Goal: Navigation & Orientation: Find specific page/section

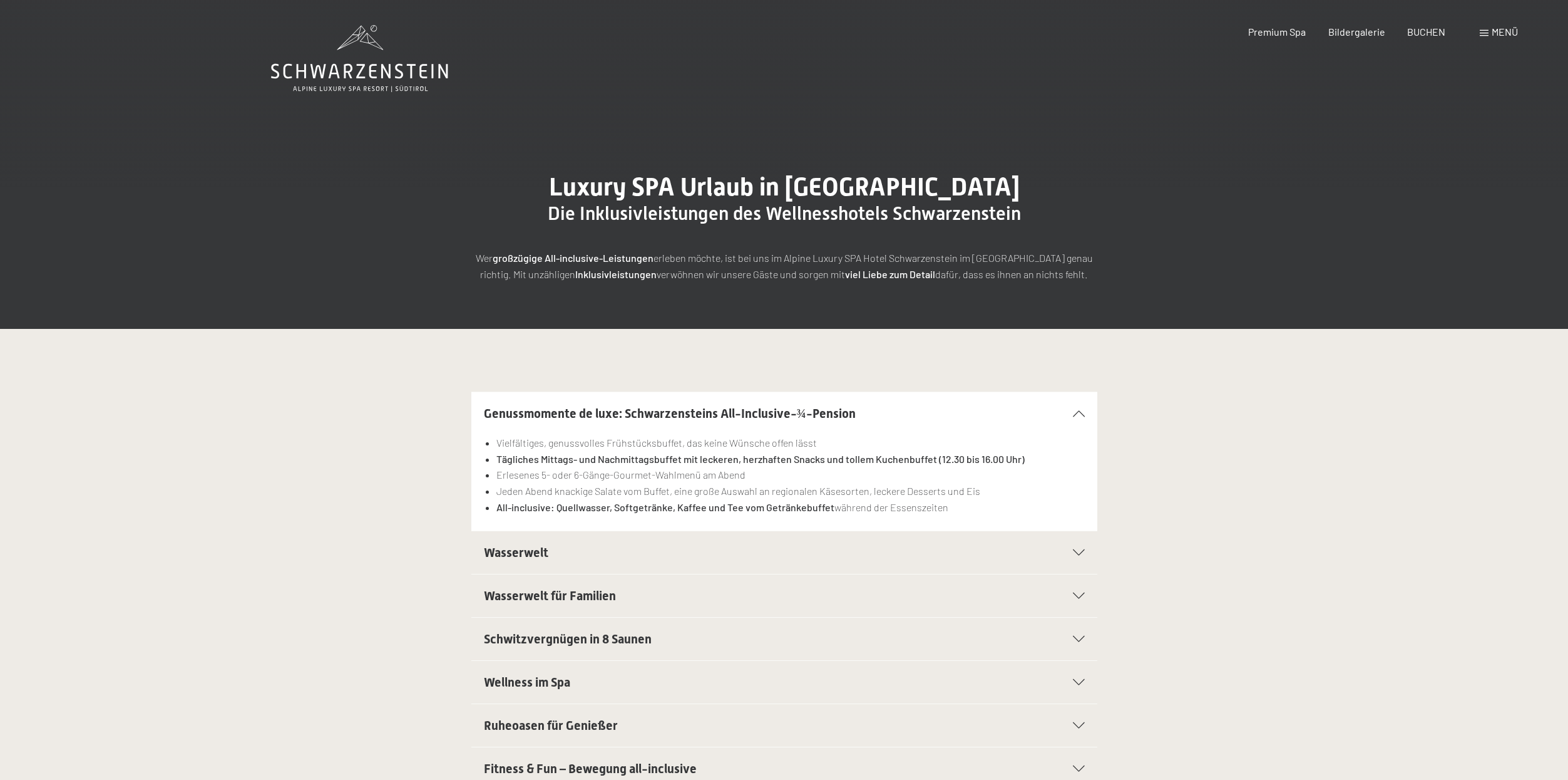
click at [389, 67] on icon at bounding box center [359, 59] width 177 height 67
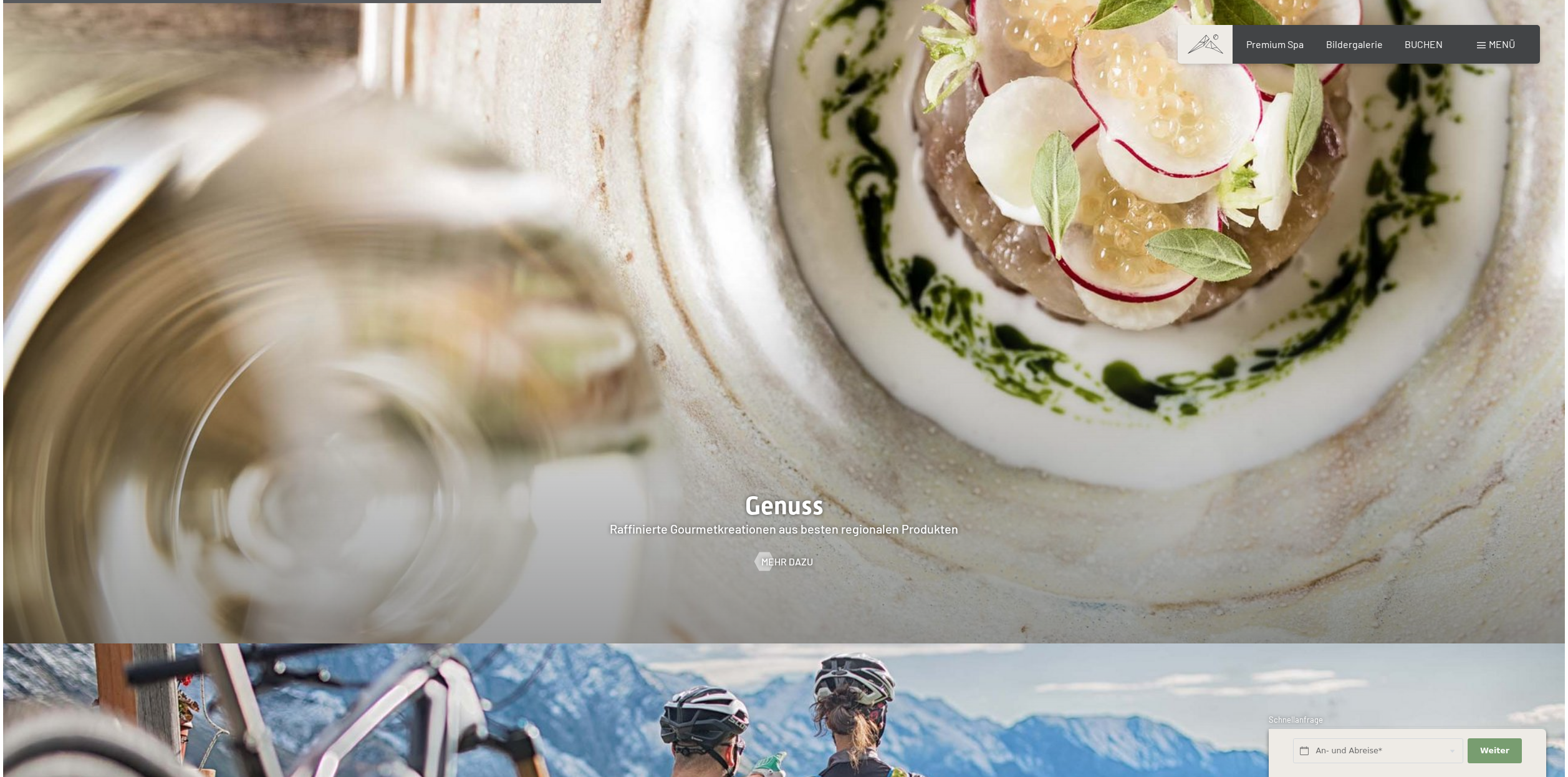
scroll to position [2775, 0]
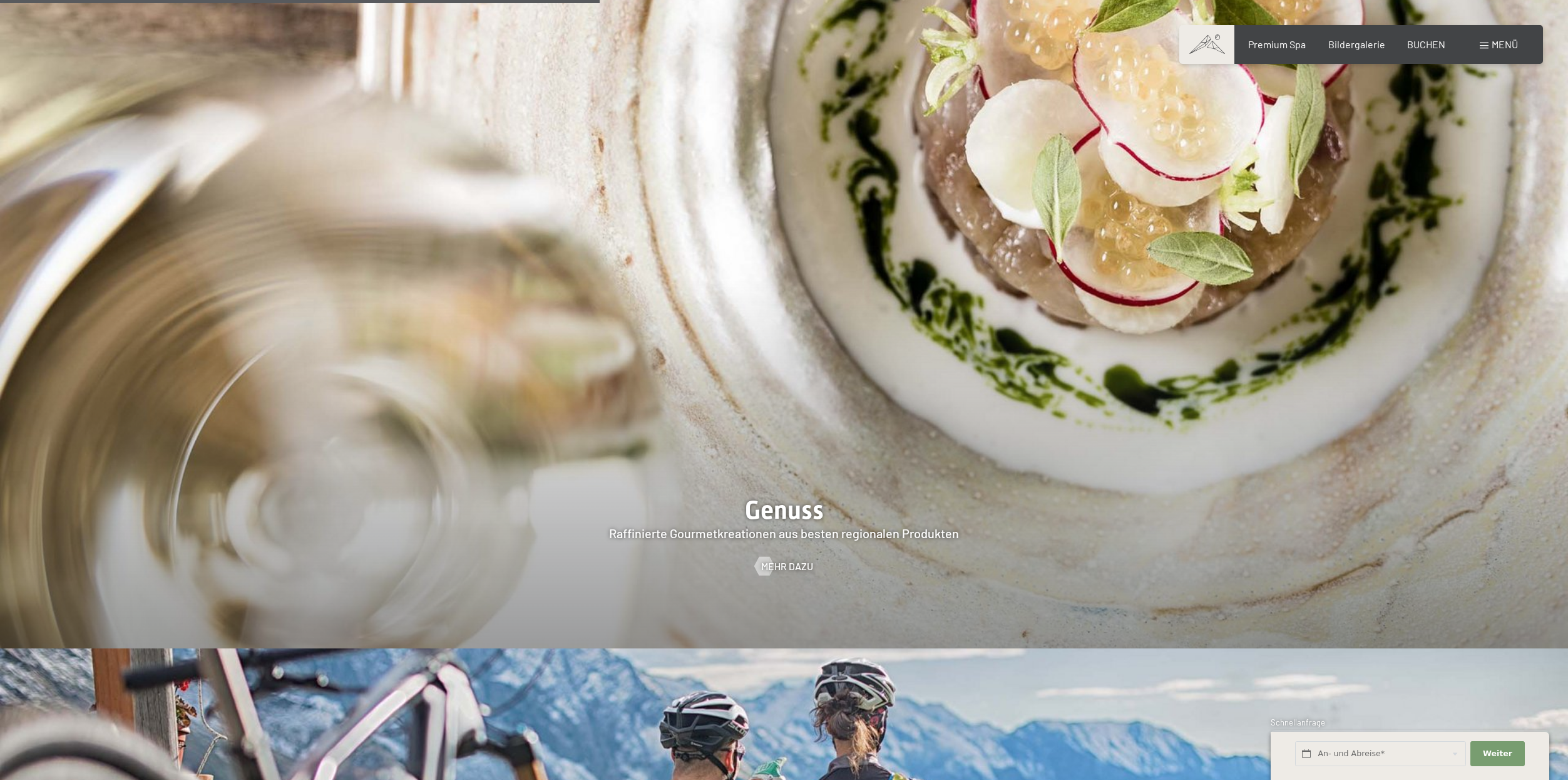
click at [1518, 43] on div "Buchen Anfragen Premium Spa Bildergalerie BUCHEN Menü DE IT EN Gutschein Bilder…" at bounding box center [1361, 44] width 313 height 13
click at [1512, 45] on span "Menü" at bounding box center [1505, 44] width 26 height 12
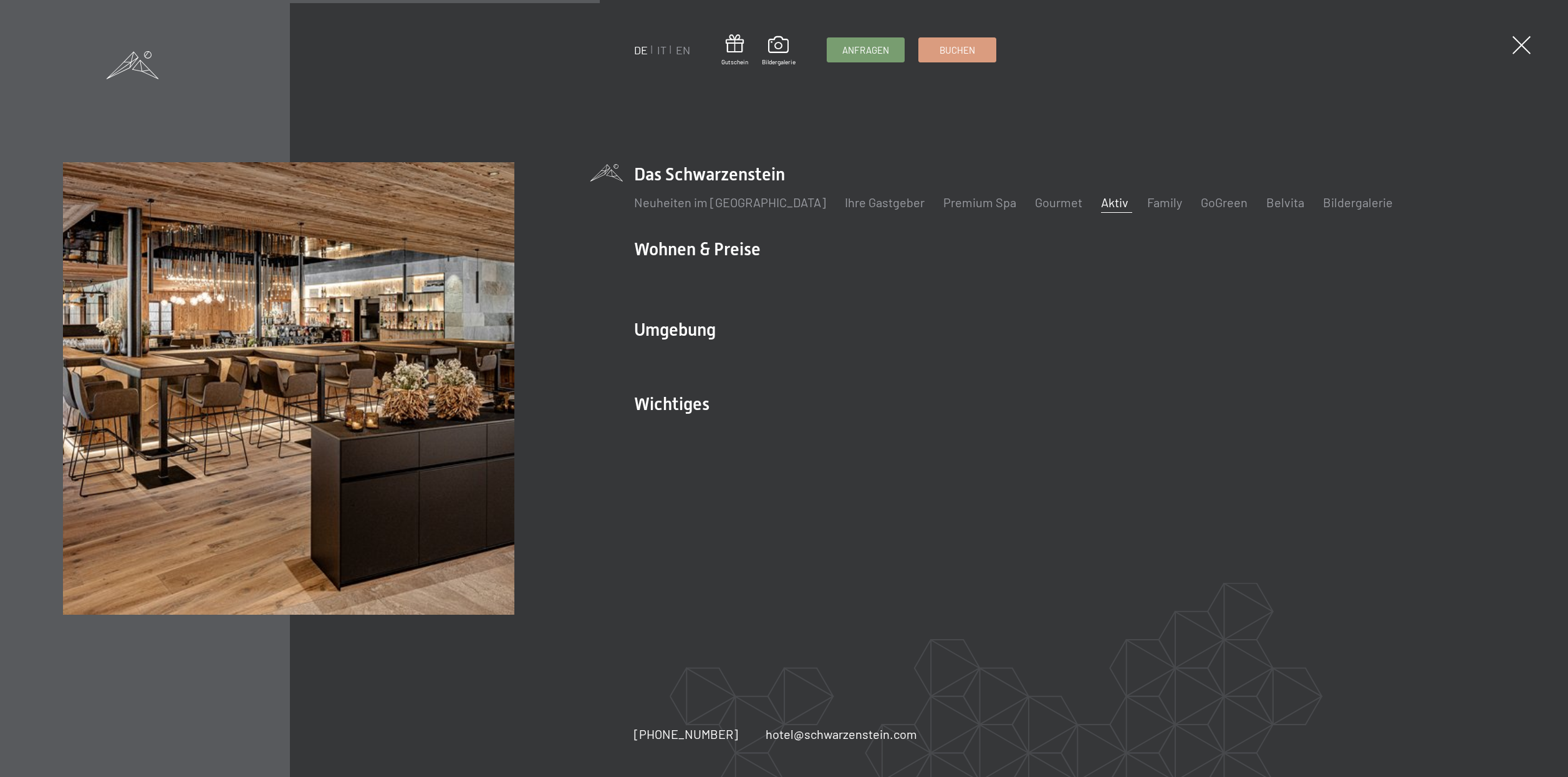
click at [1101, 202] on link "Aktiv" at bounding box center [1115, 202] width 27 height 15
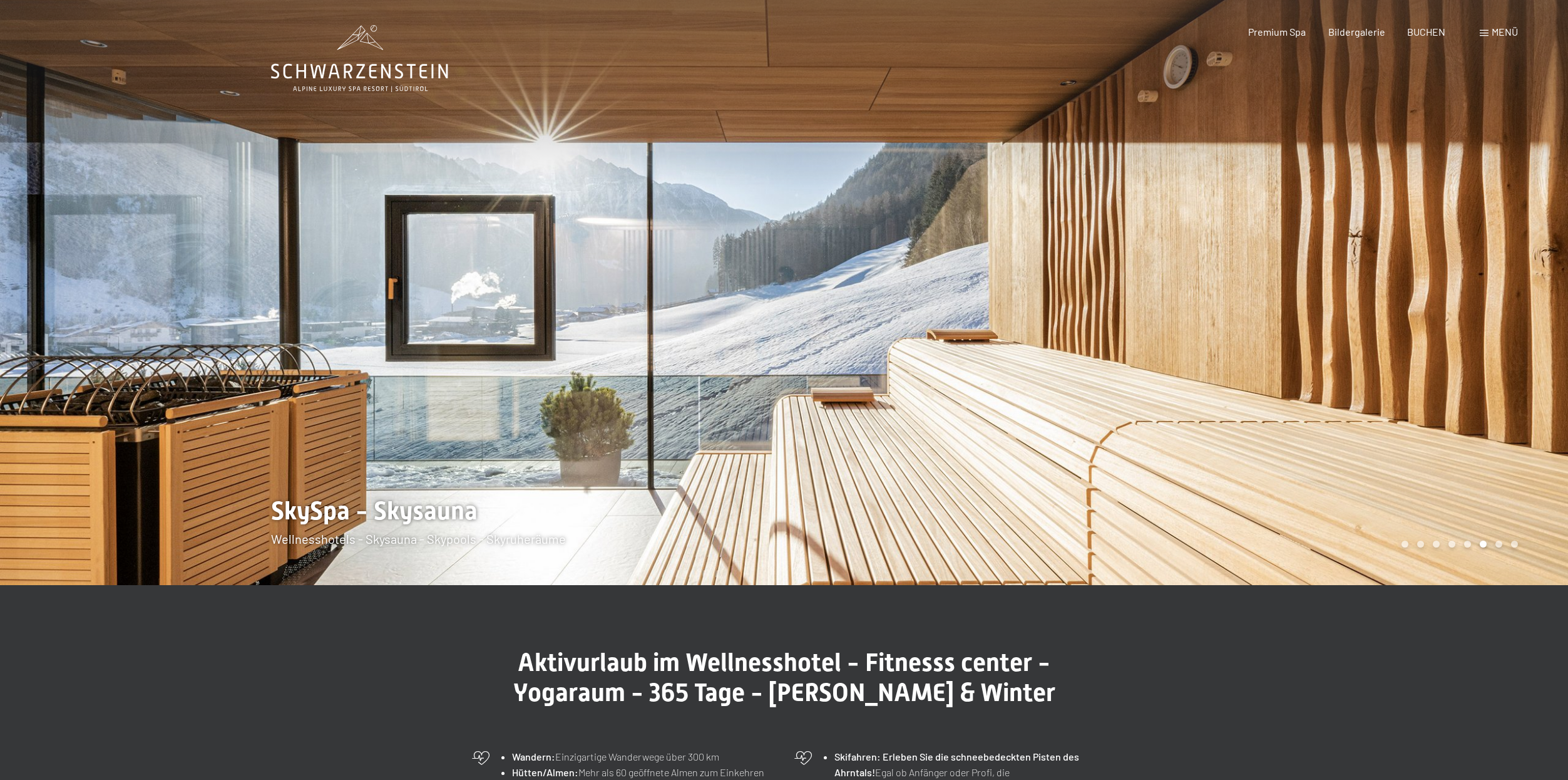
click at [1492, 32] on span "Menü" at bounding box center [1505, 31] width 26 height 12
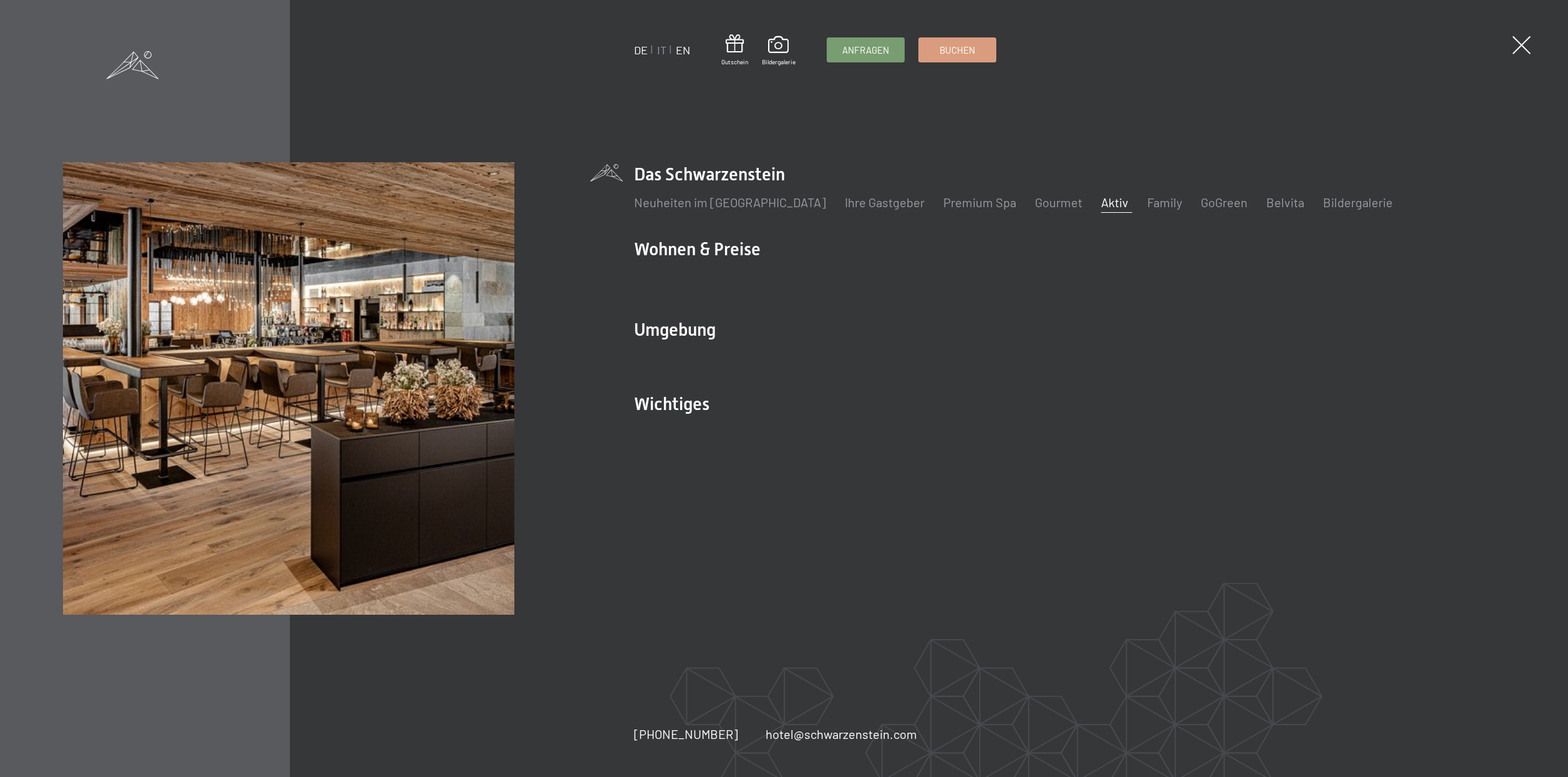
click at [684, 54] on link "EN" at bounding box center [683, 50] width 14 height 13
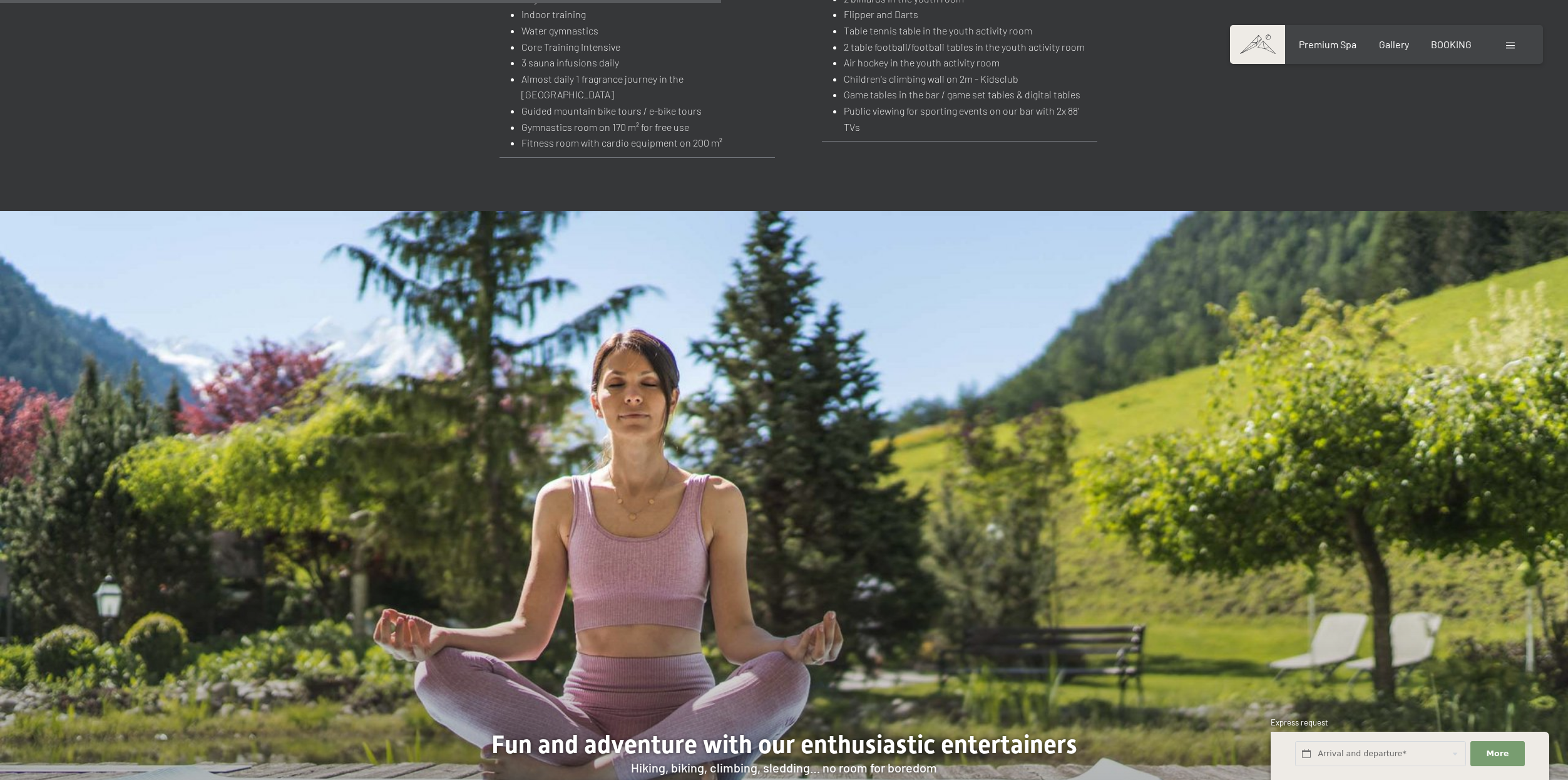
scroll to position [2220, 0]
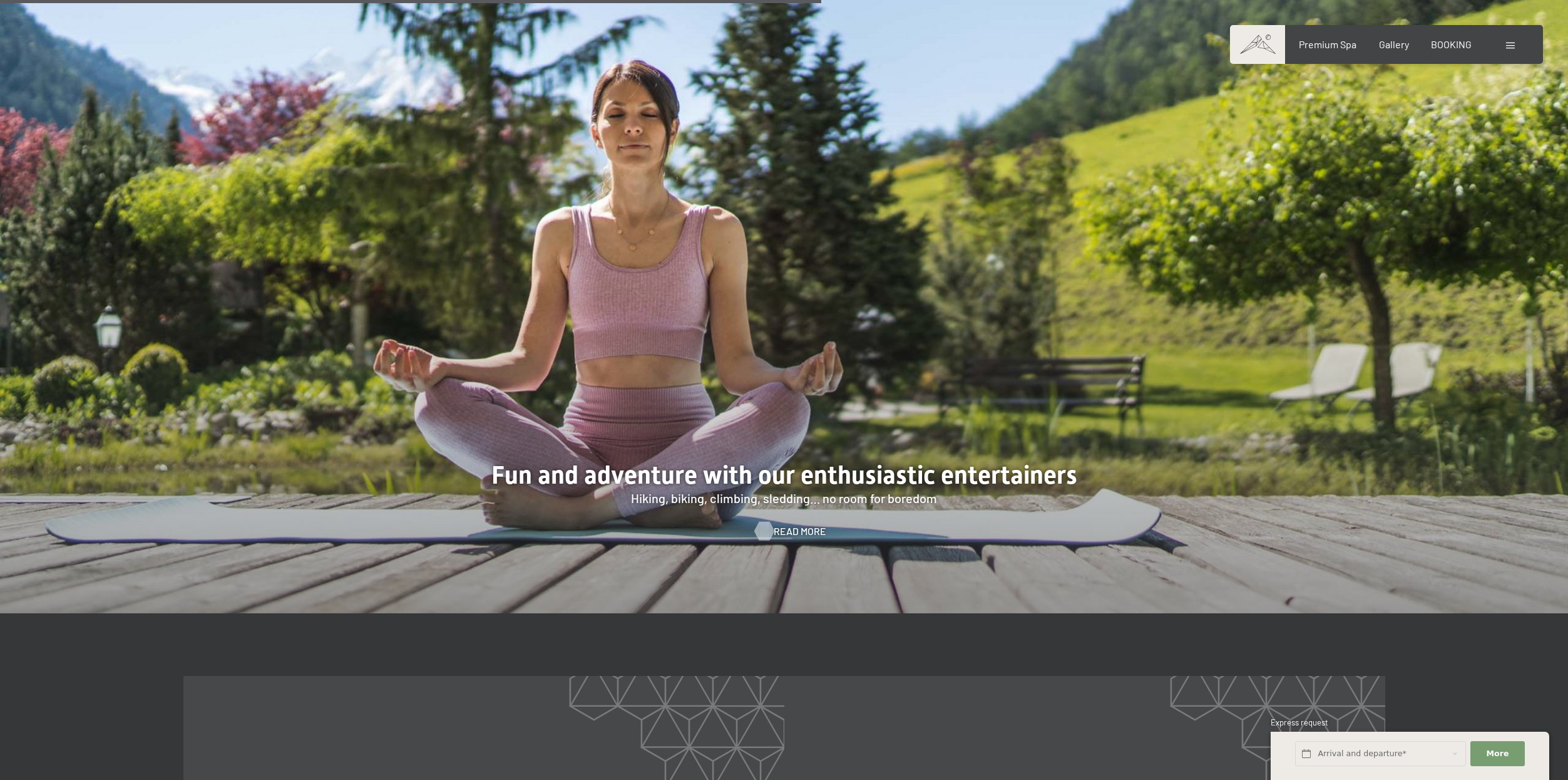
click at [781, 524] on span "Read more" at bounding box center [800, 531] width 52 height 13
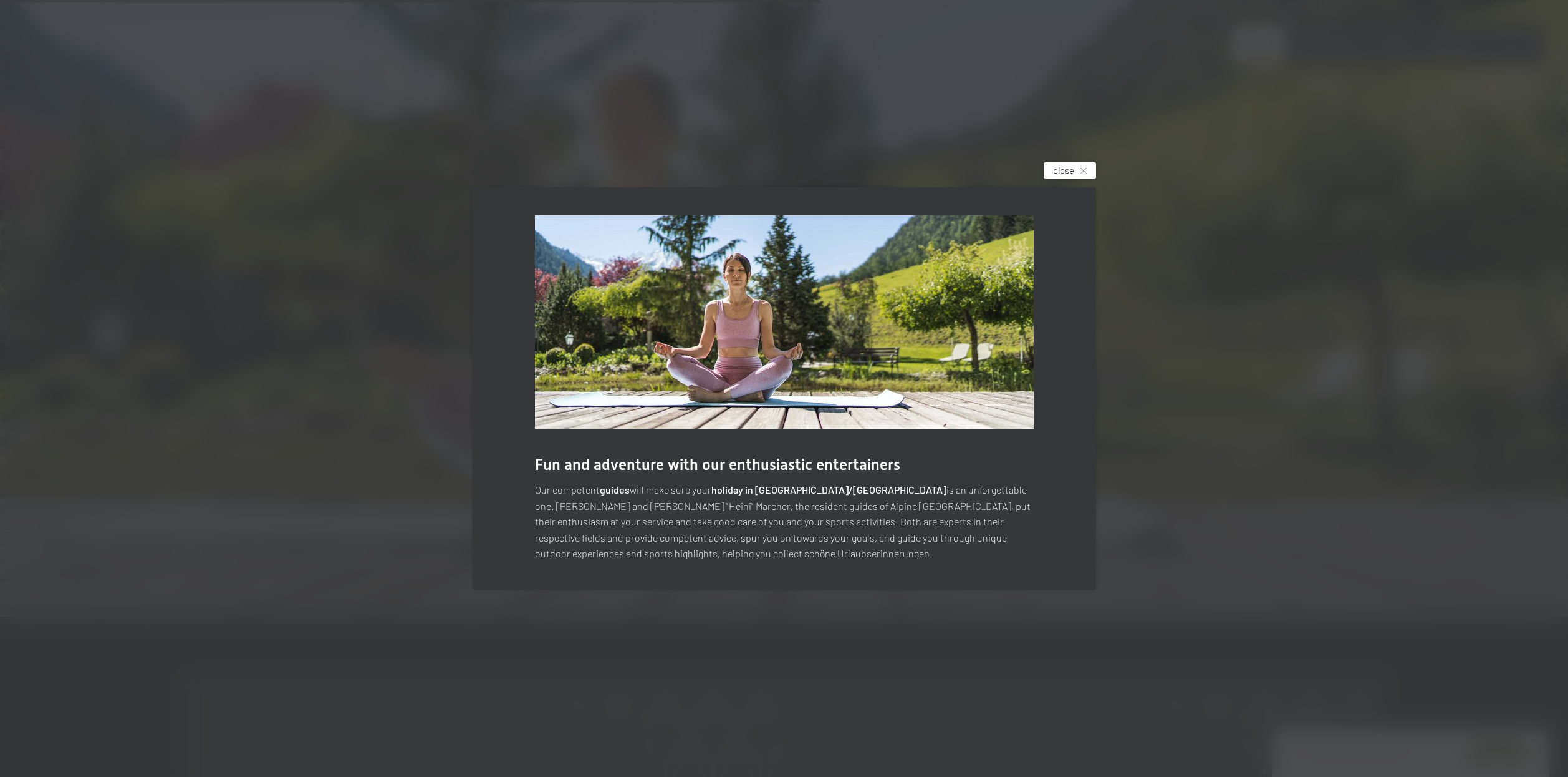
click at [1077, 172] on div "close" at bounding box center [1070, 170] width 52 height 17
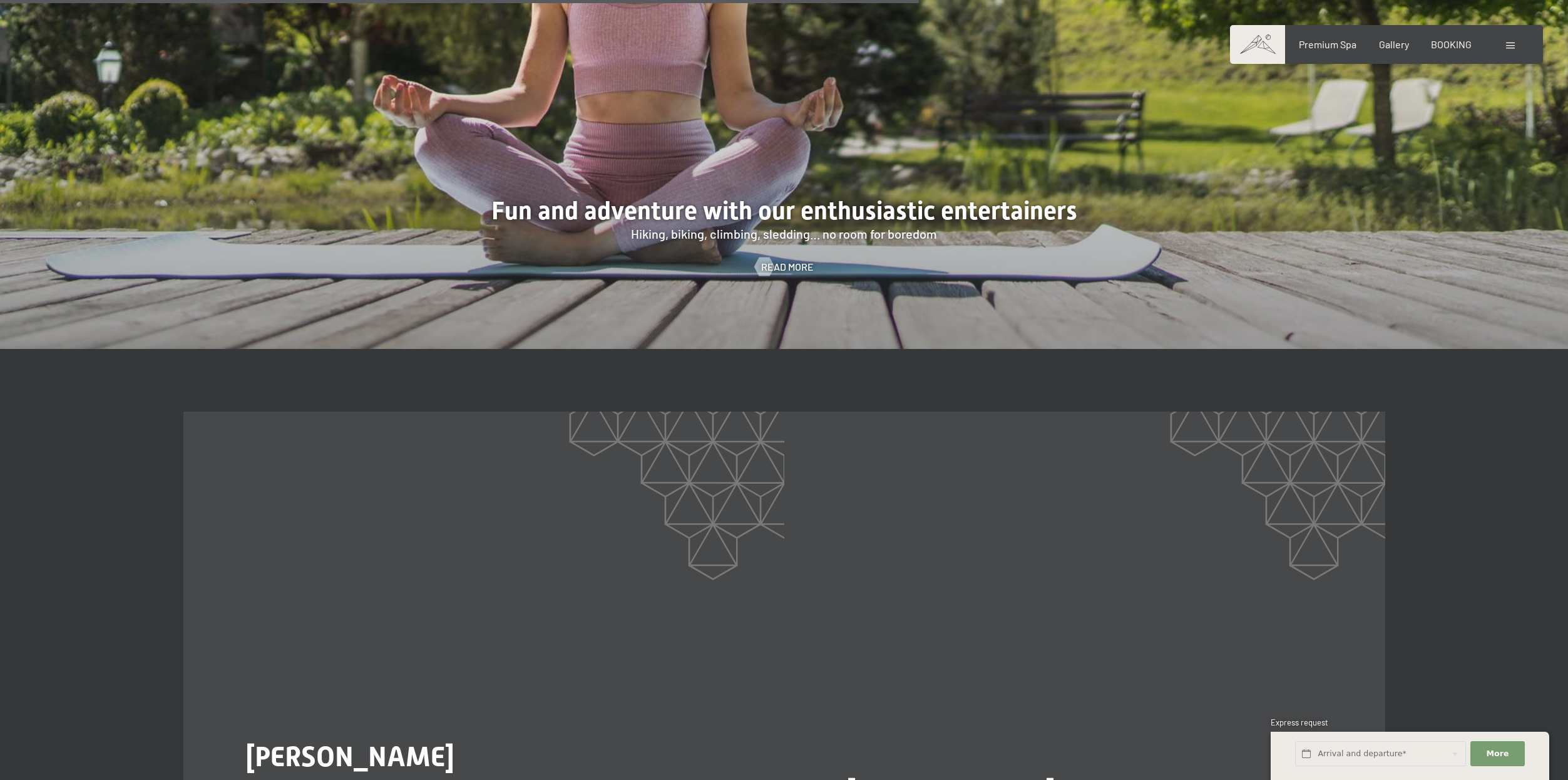
scroll to position [2753, 0]
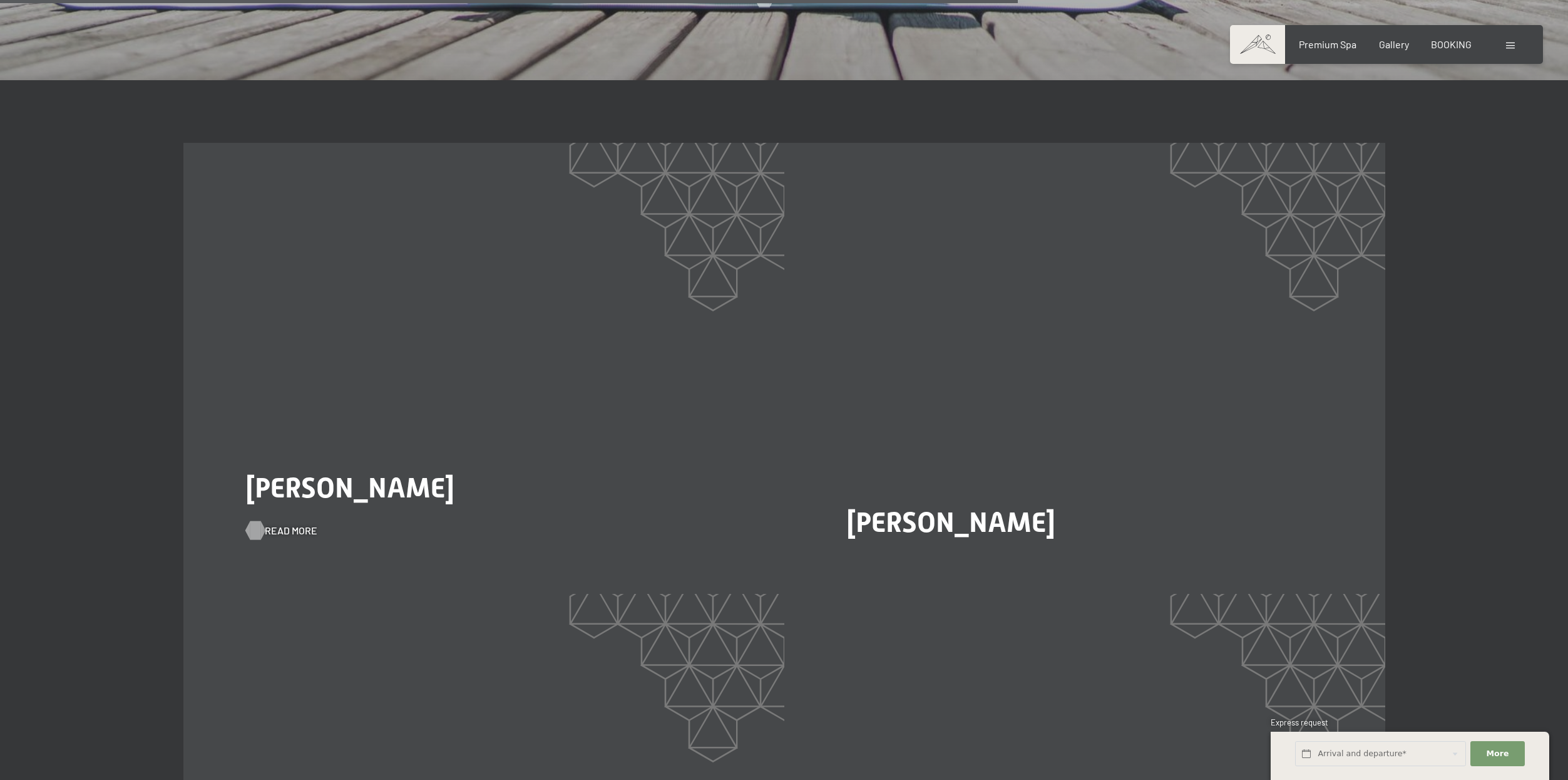
click at [284, 524] on span "Read more" at bounding box center [291, 531] width 52 height 13
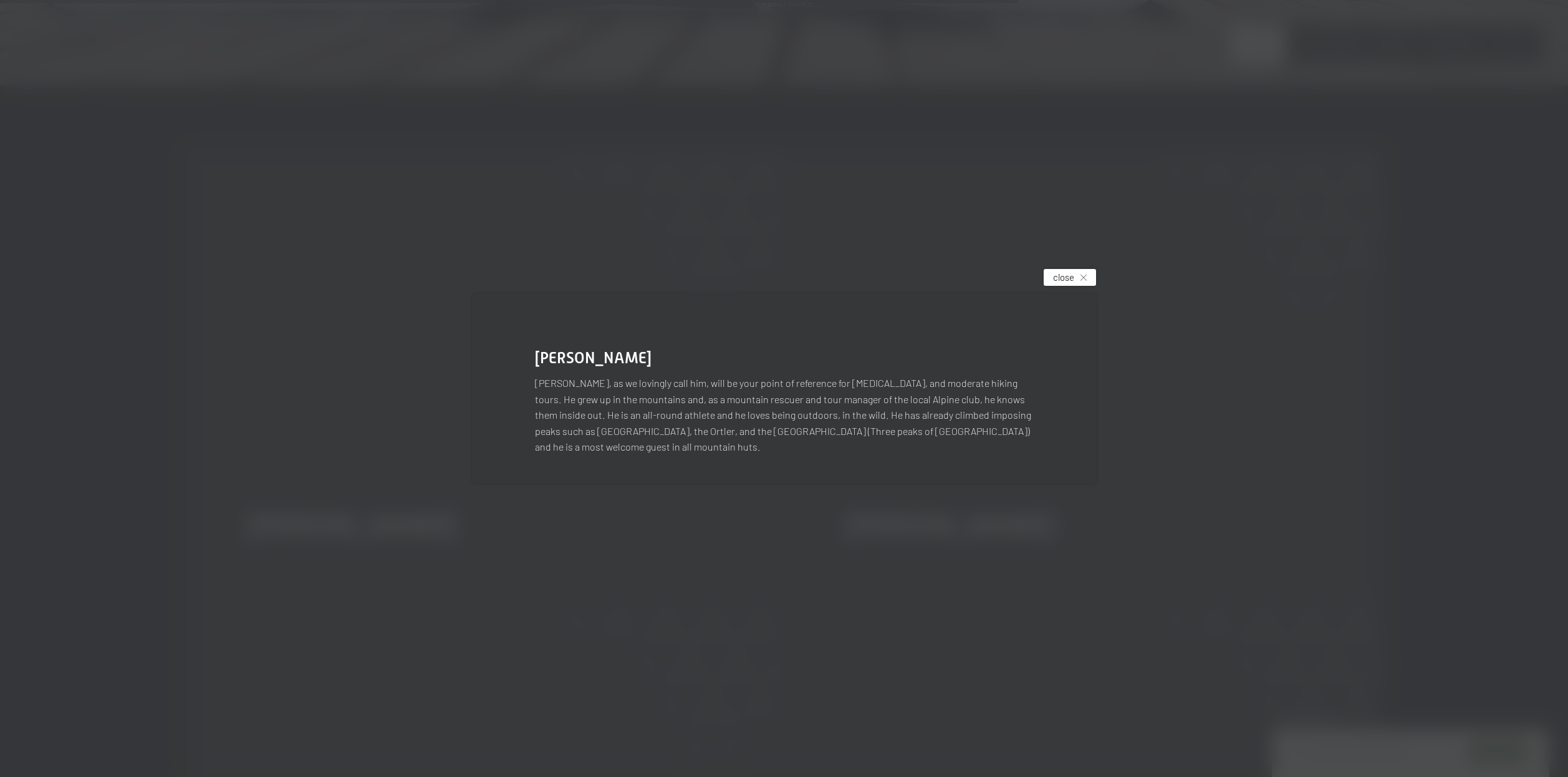
click at [1089, 271] on div "close" at bounding box center [1070, 277] width 52 height 17
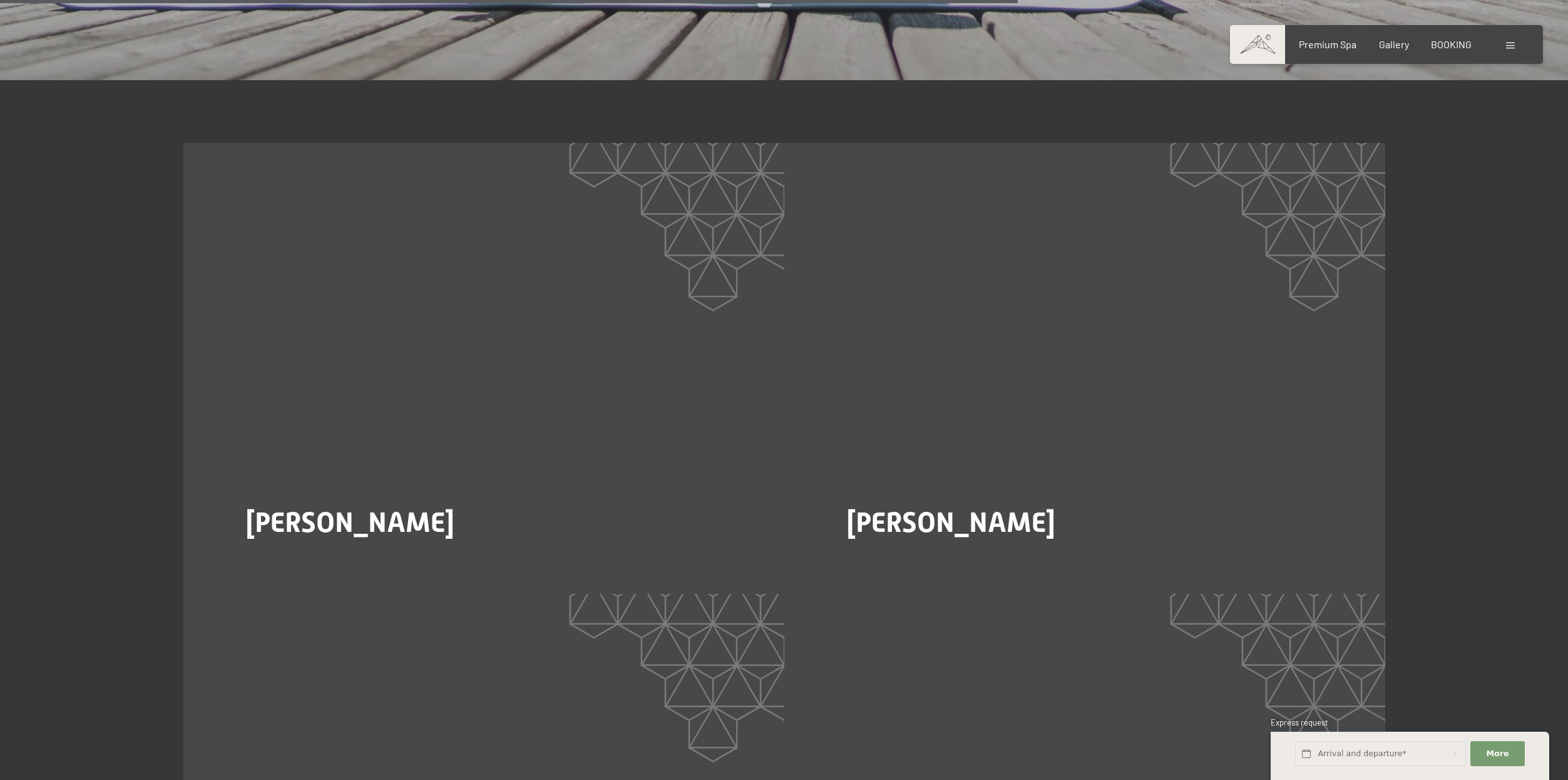
drag, startPoint x: 886, startPoint y: 516, endPoint x: 874, endPoint y: 506, distance: 15.6
click at [886, 558] on span "Read more" at bounding box center [879, 565] width 52 height 13
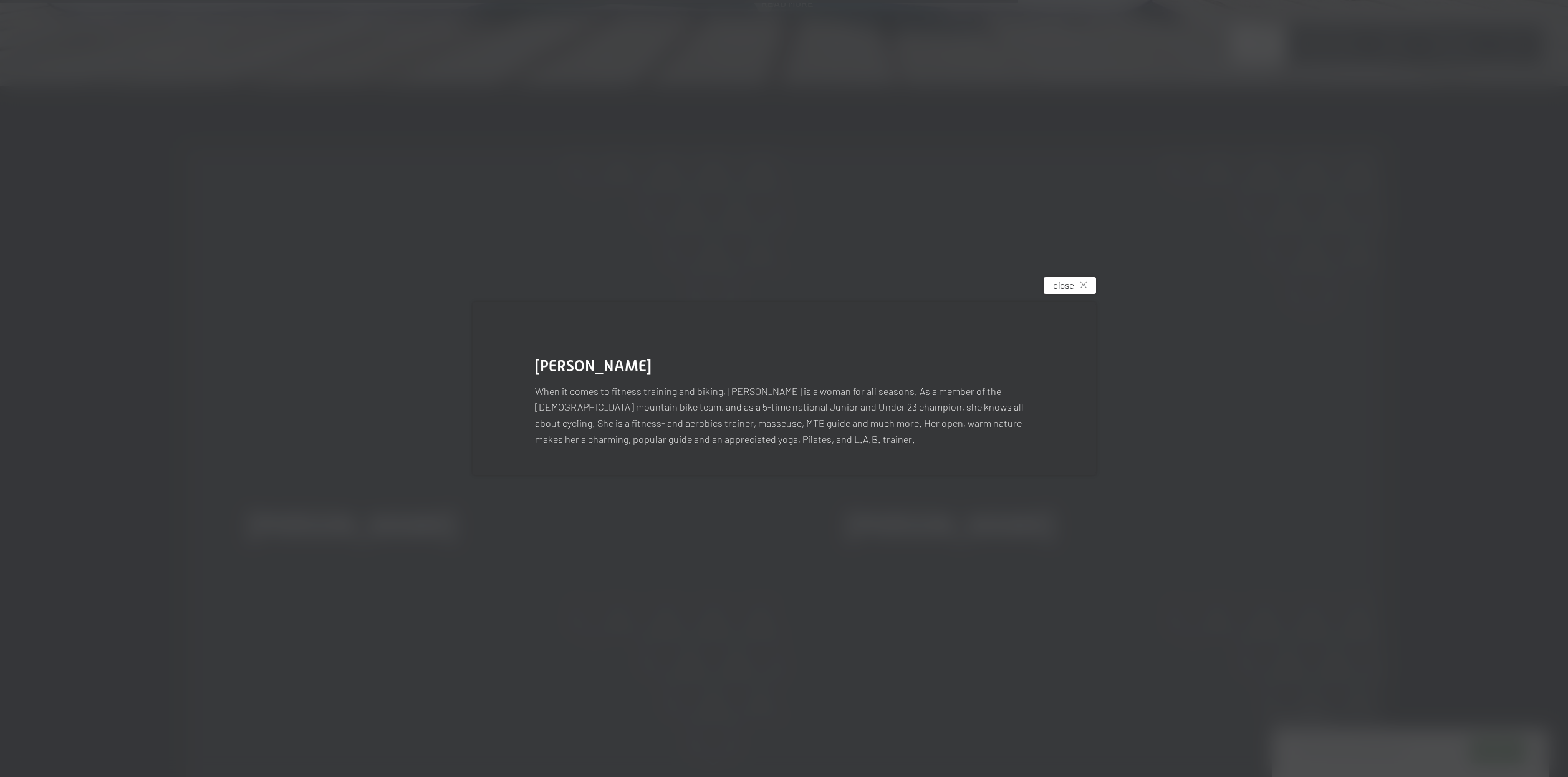
click at [1083, 287] on icon at bounding box center [1083, 285] width 6 height 6
